Goal: Task Accomplishment & Management: Manage account settings

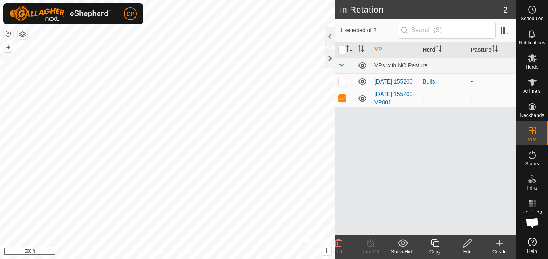
scroll to position [459, 0]
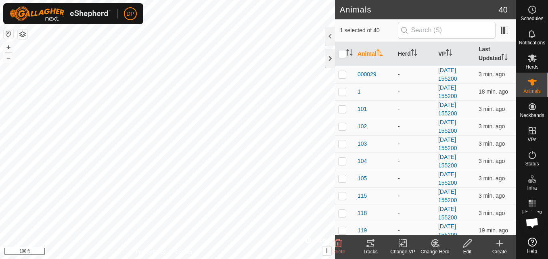
click at [372, 246] on icon at bounding box center [370, 243] width 7 height 6
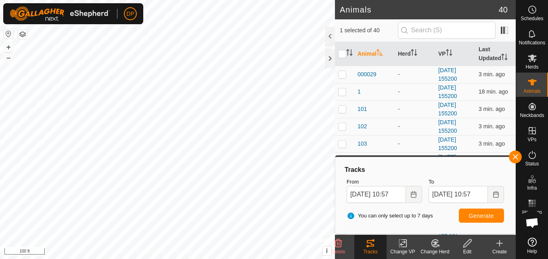
click at [10, 0] on html "DP Schedules Notifications Herds Animals Neckbands VPs Status Infra Heatmap Hel…" at bounding box center [274, 129] width 548 height 259
click at [104, 0] on html "DP Schedules Notifications Herds Animals Neckbands VPs Status Infra Heatmap Hel…" at bounding box center [274, 129] width 548 height 259
click at [515, 156] on button "button" at bounding box center [515, 157] width 13 height 13
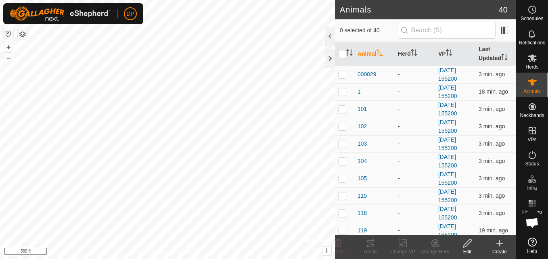
checkbox input "false"
